Goal: Check status: Check status

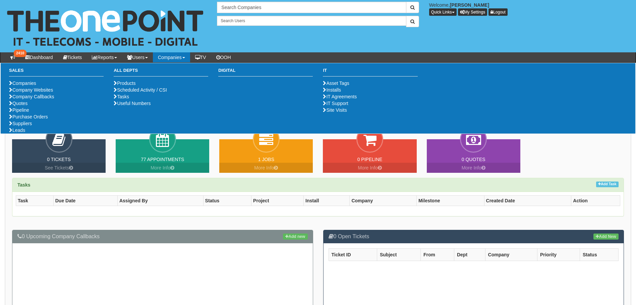
click at [183, 56] on link "Companies" at bounding box center [171, 57] width 37 height 10
click at [36, 119] on link "Purchase Orders" at bounding box center [28, 116] width 39 height 5
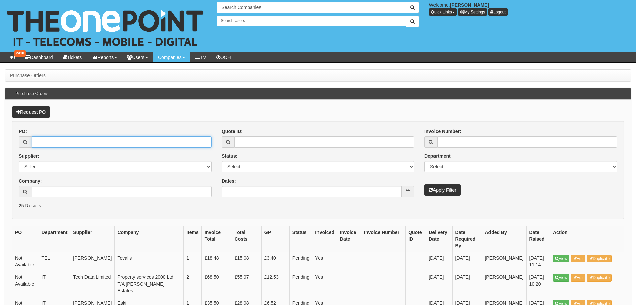
click at [54, 143] on input "PO:" at bounding box center [122, 141] width 180 height 11
paste input "19170"
type input "19170"
click at [444, 190] on button "Apply Filter" at bounding box center [443, 189] width 36 height 11
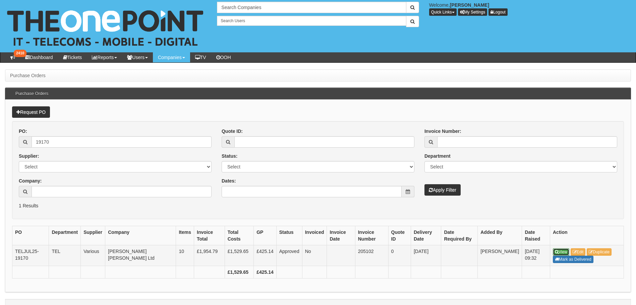
click at [566, 252] on link "View" at bounding box center [561, 251] width 16 height 7
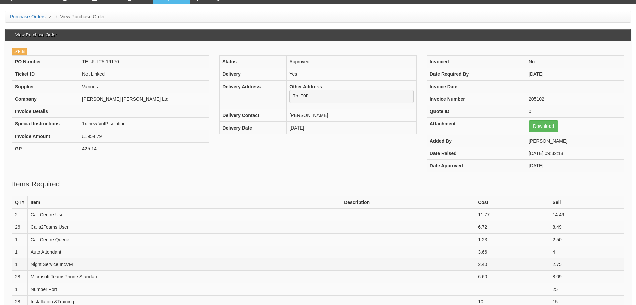
scroll to position [67, 0]
